Goal: Transaction & Acquisition: Download file/media

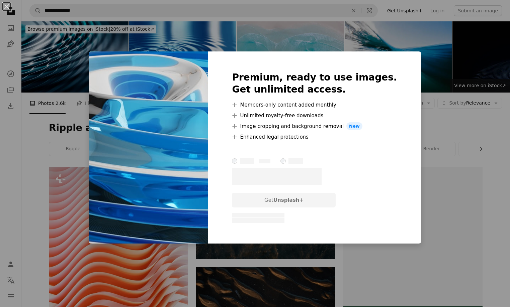
scroll to position [36, 0]
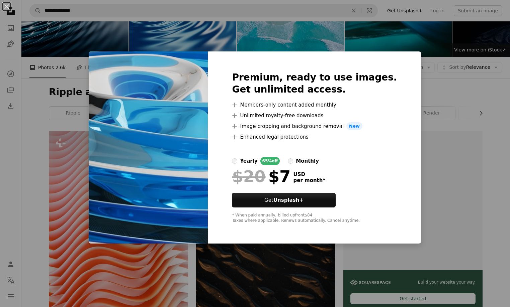
click at [336, 49] on div "An X shape Premium, ready to use images. Get unlimited access. A plus sign Memb…" at bounding box center [255, 153] width 510 height 307
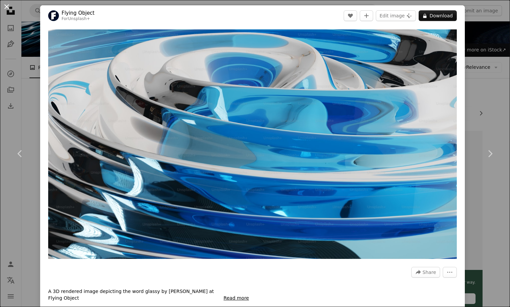
click at [6, 9] on button "An X shape" at bounding box center [7, 7] width 8 height 8
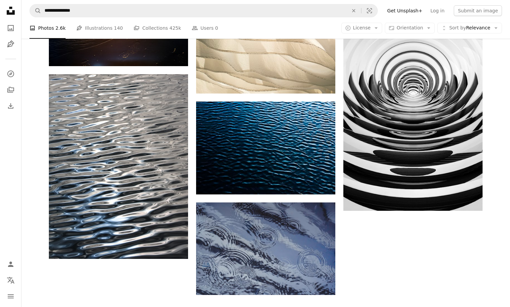
scroll to position [1032, 0]
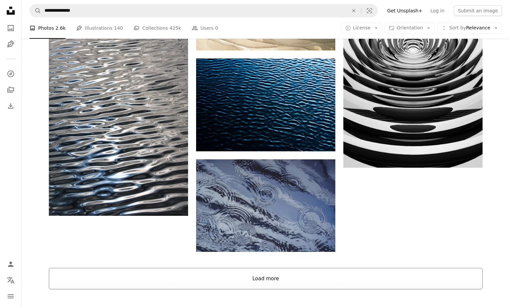
click at [396, 268] on button "Load more" at bounding box center [265, 278] width 433 height 21
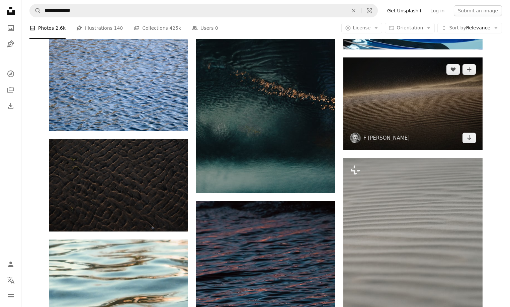
scroll to position [0, 0]
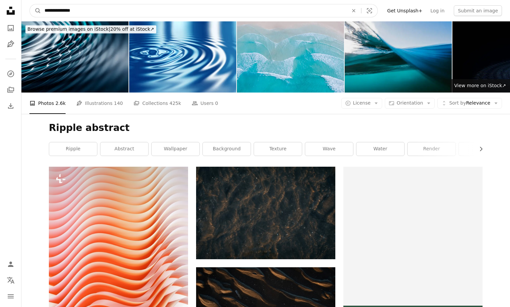
click at [75, 11] on input "**********" at bounding box center [193, 10] width 305 height 13
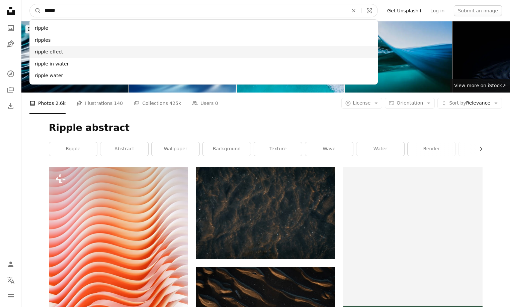
type input "******"
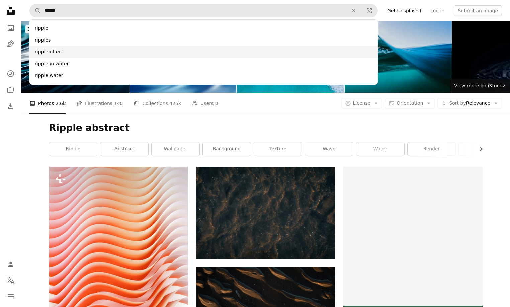
click at [60, 52] on div "ripple effect" at bounding box center [203, 52] width 348 height 12
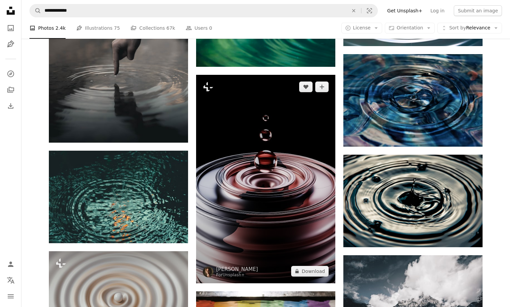
scroll to position [490, 0]
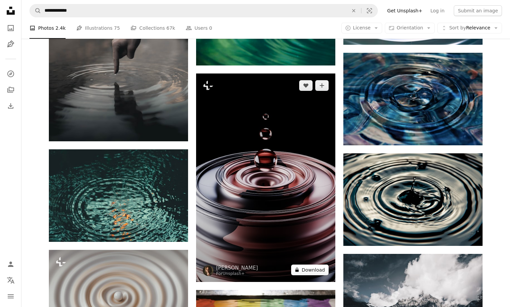
click at [314, 265] on button "A lock Download" at bounding box center [309, 270] width 37 height 11
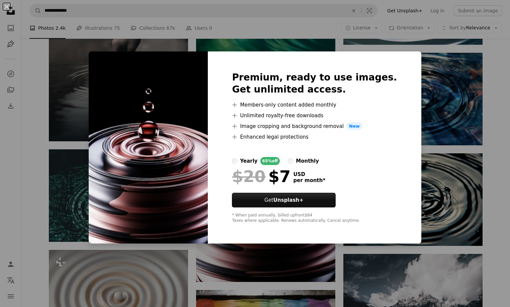
click at [92, 43] on div "An X shape Premium, ready to use images. Get unlimited access. A plus sign Memb…" at bounding box center [255, 153] width 510 height 307
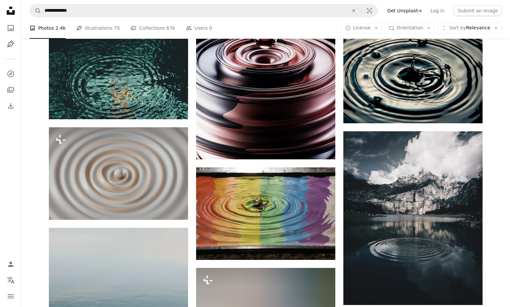
scroll to position [560, 0]
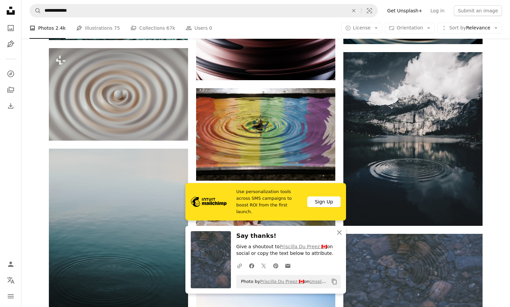
scroll to position [842, 0]
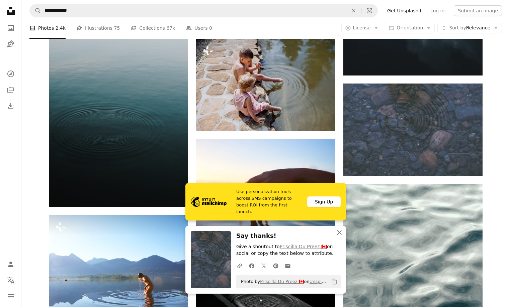
click at [340, 235] on icon "An X shape" at bounding box center [339, 233] width 8 height 8
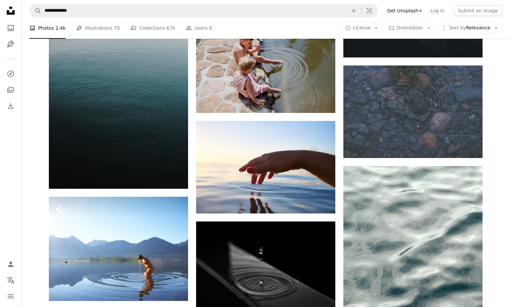
scroll to position [861, 0]
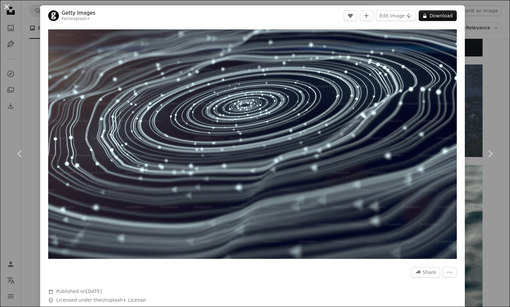
click at [3, 6] on button "An X shape" at bounding box center [7, 7] width 8 height 8
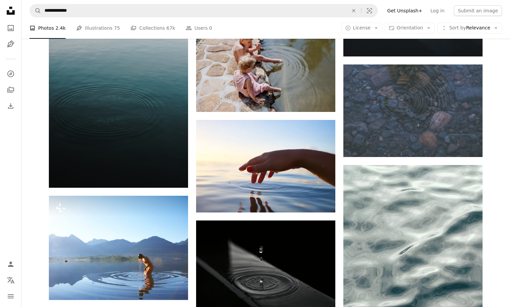
scroll to position [1038, 0]
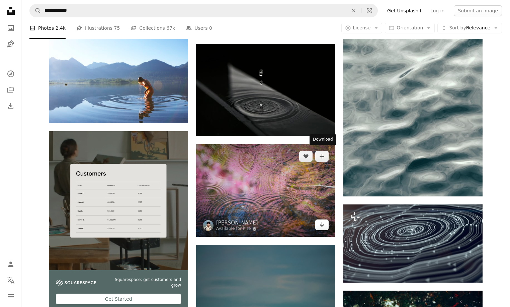
click at [321, 222] on icon "Download" at bounding box center [322, 224] width 4 height 5
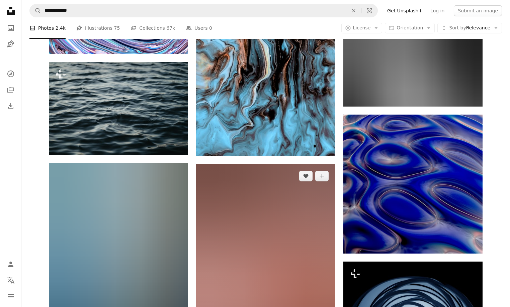
scroll to position [3599, 0]
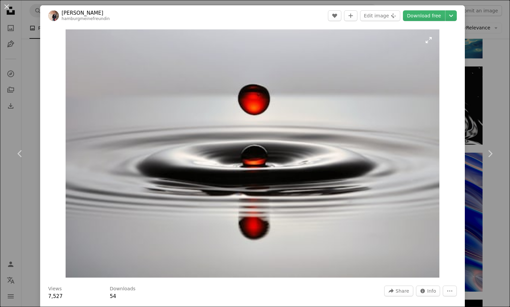
click at [173, 238] on img "Zoom in on this image" at bounding box center [252, 153] width 373 height 248
